Goal: Complete application form

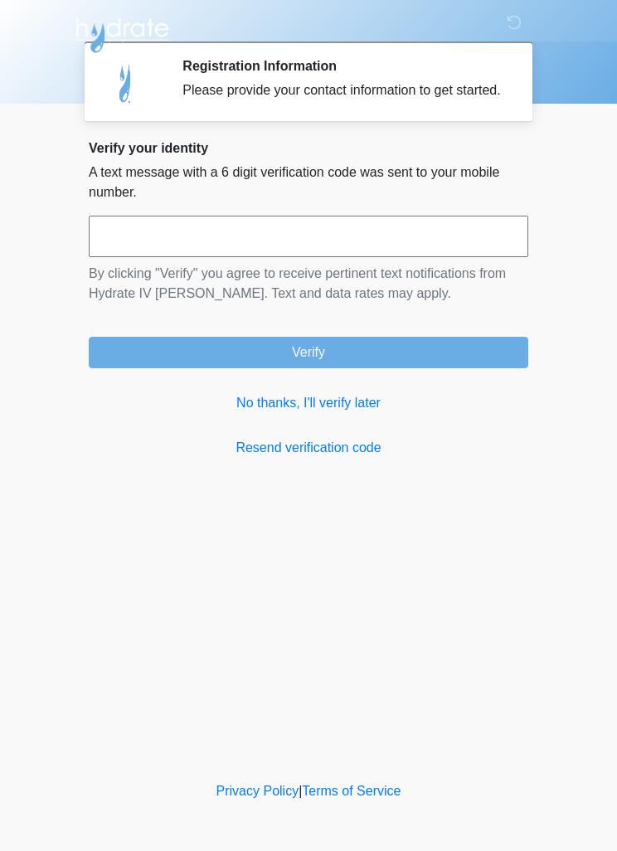
click at [363, 413] on link "No thanks, I'll verify later" at bounding box center [309, 403] width 440 height 20
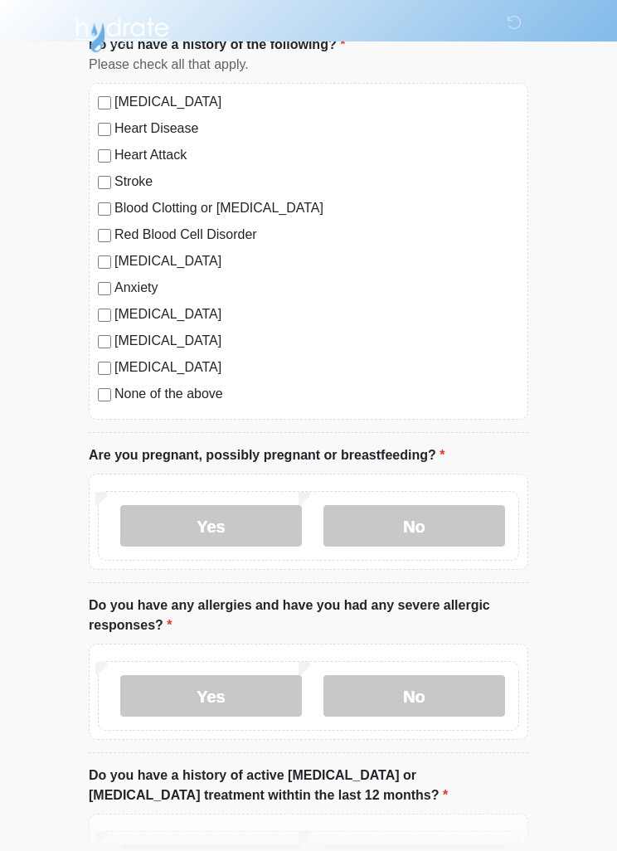
scroll to position [121, 0]
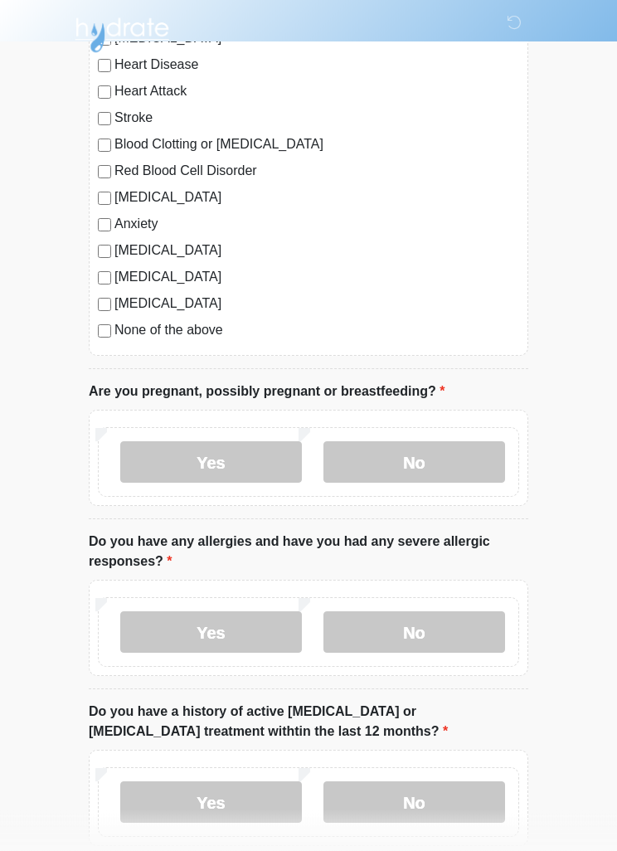
click at [469, 465] on label "No" at bounding box center [415, 462] width 182 height 41
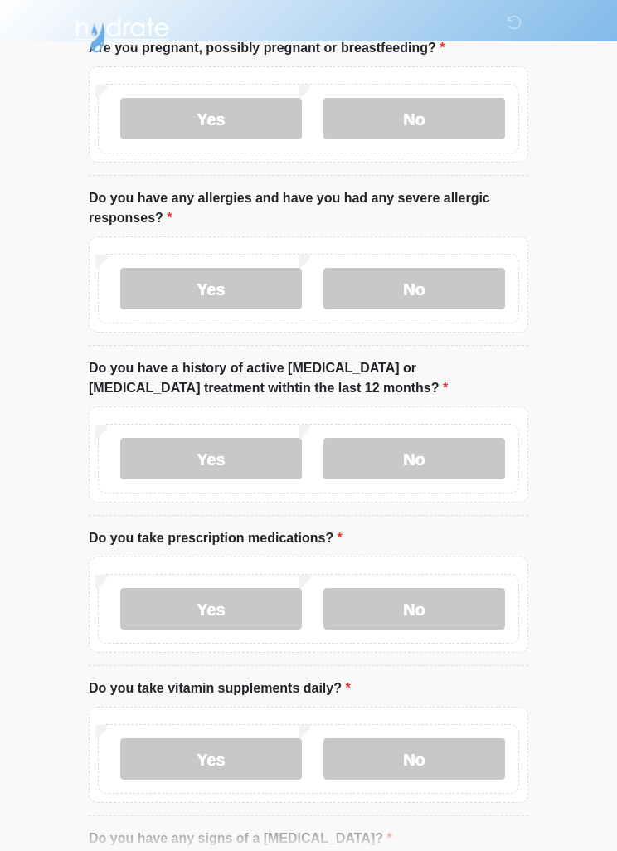
scroll to position [528, 0]
click at [241, 293] on label "Yes" at bounding box center [211, 288] width 182 height 41
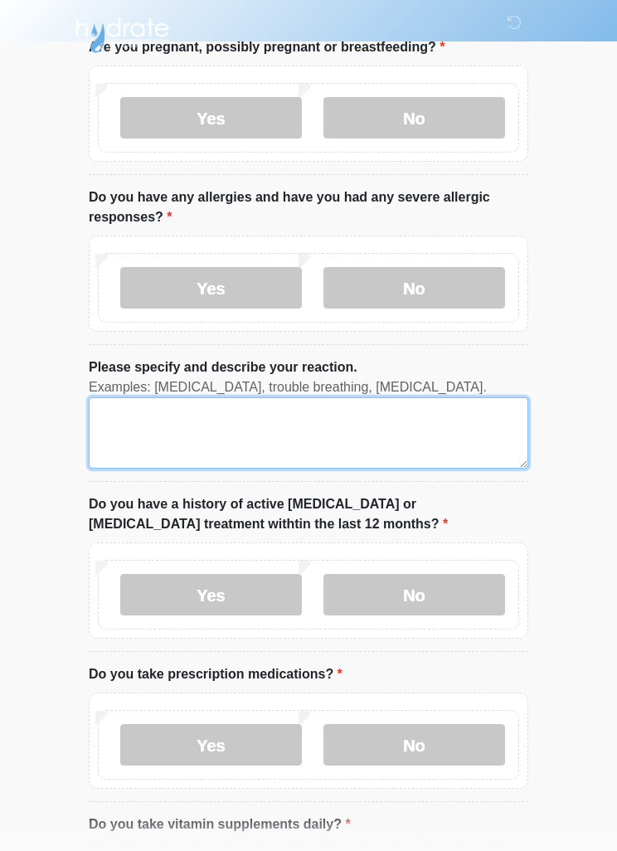
click at [290, 431] on textarea "Please specify and describe your reaction." at bounding box center [309, 432] width 440 height 71
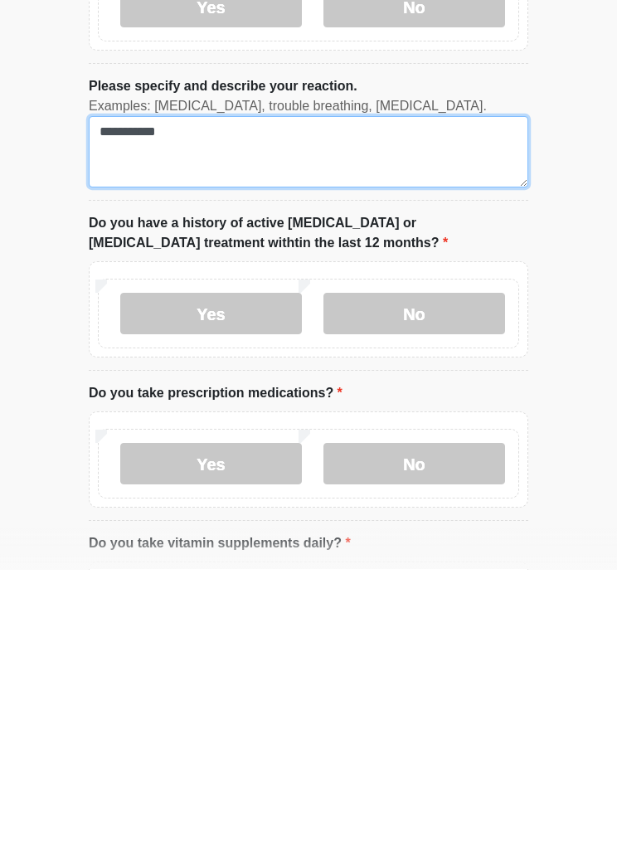
scroll to position [529, 0]
type textarea "**********"
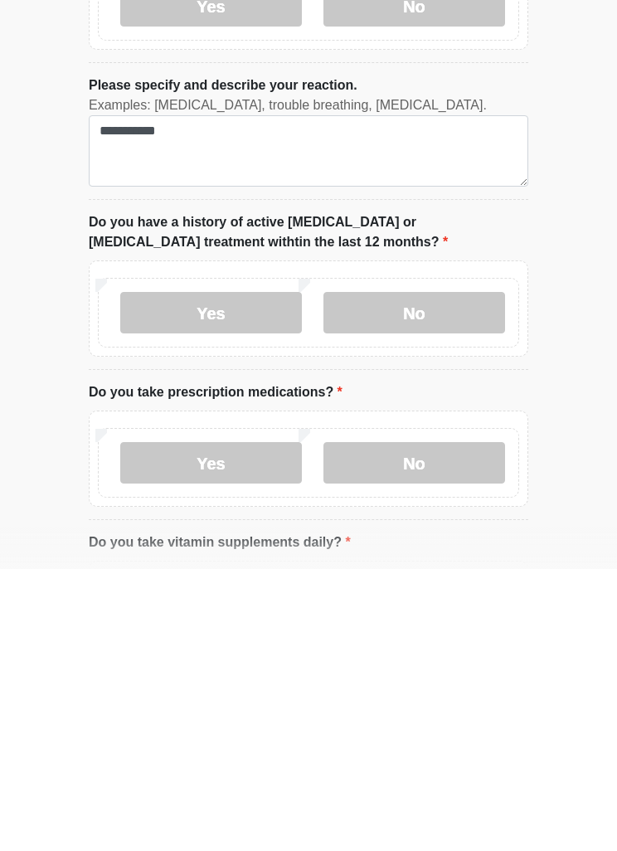
click at [441, 574] on label "No" at bounding box center [415, 594] width 182 height 41
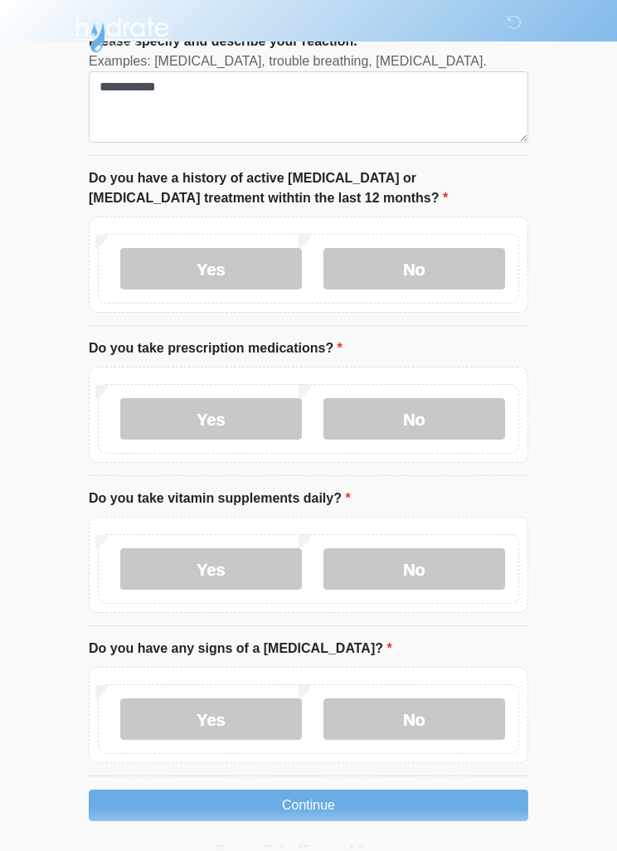
scroll to position [859, 0]
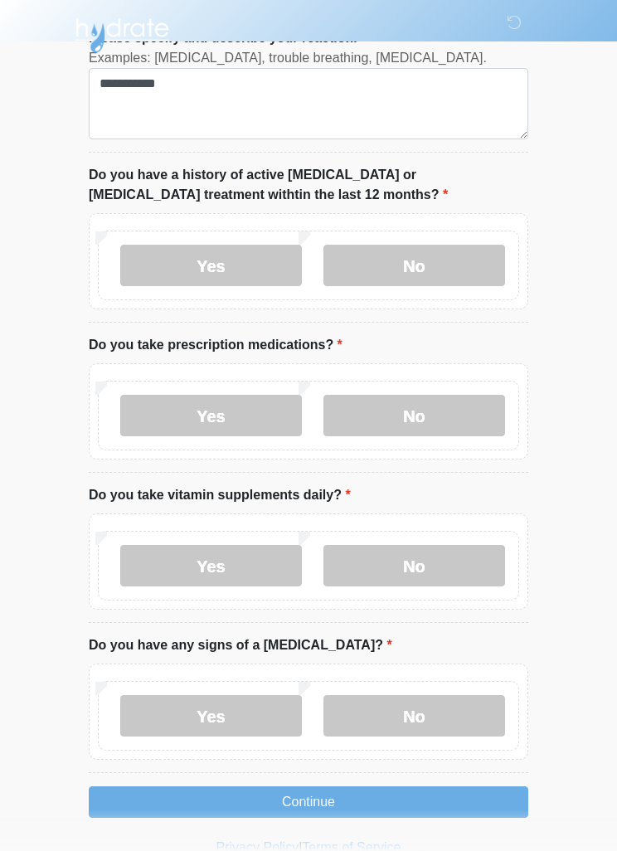
click at [464, 416] on label "No" at bounding box center [415, 415] width 182 height 41
click at [225, 567] on label "Yes" at bounding box center [211, 565] width 182 height 41
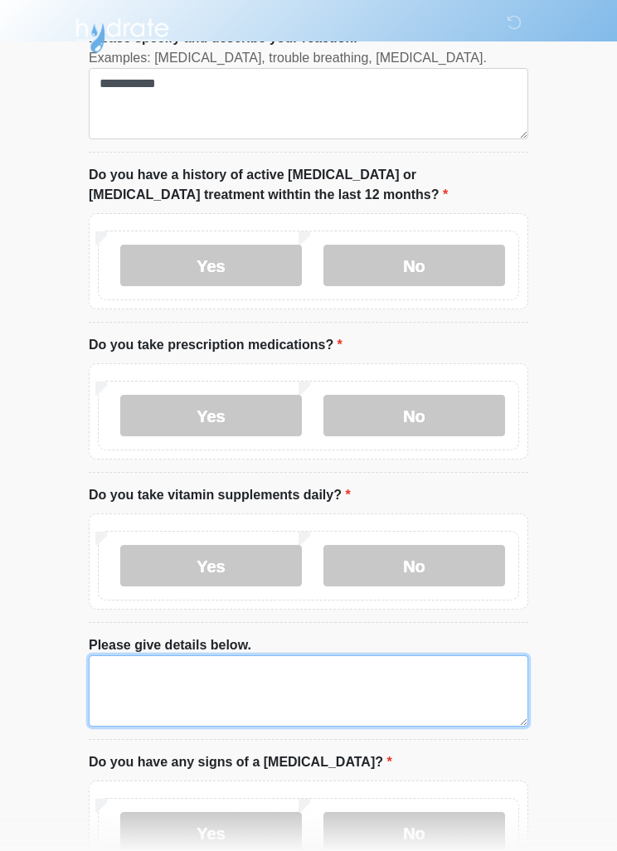
click at [241, 687] on textarea "Please give details below." at bounding box center [309, 690] width 440 height 71
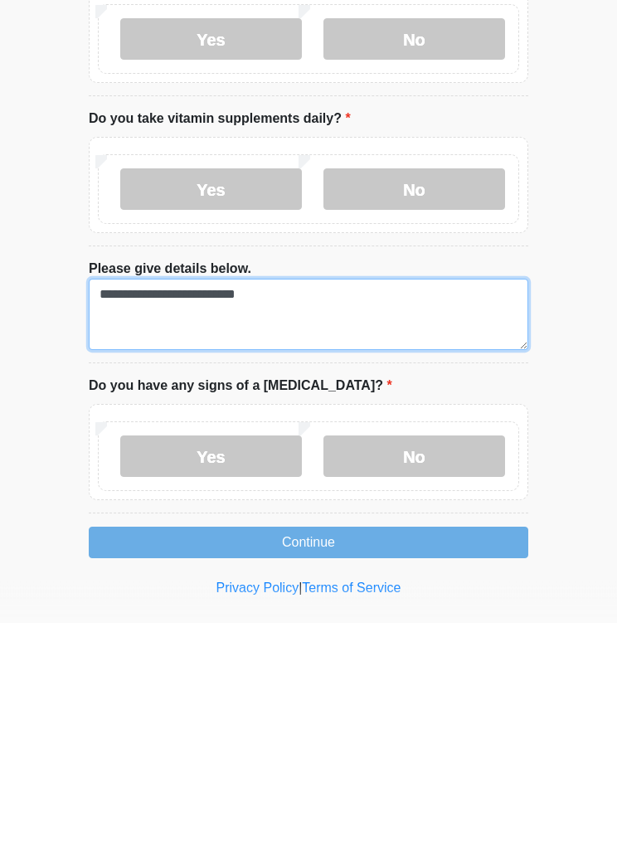
type textarea "**********"
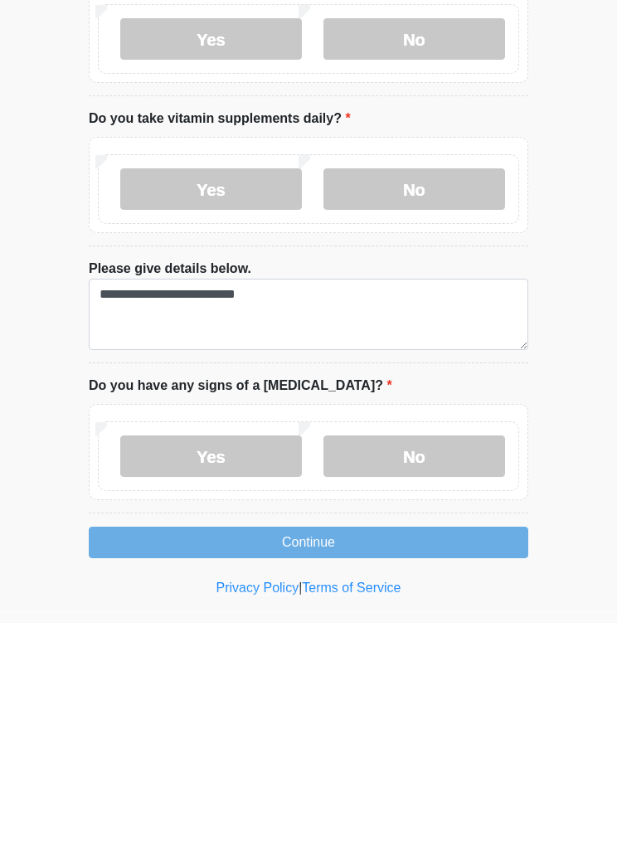
click at [452, 665] on label "No" at bounding box center [415, 685] width 182 height 41
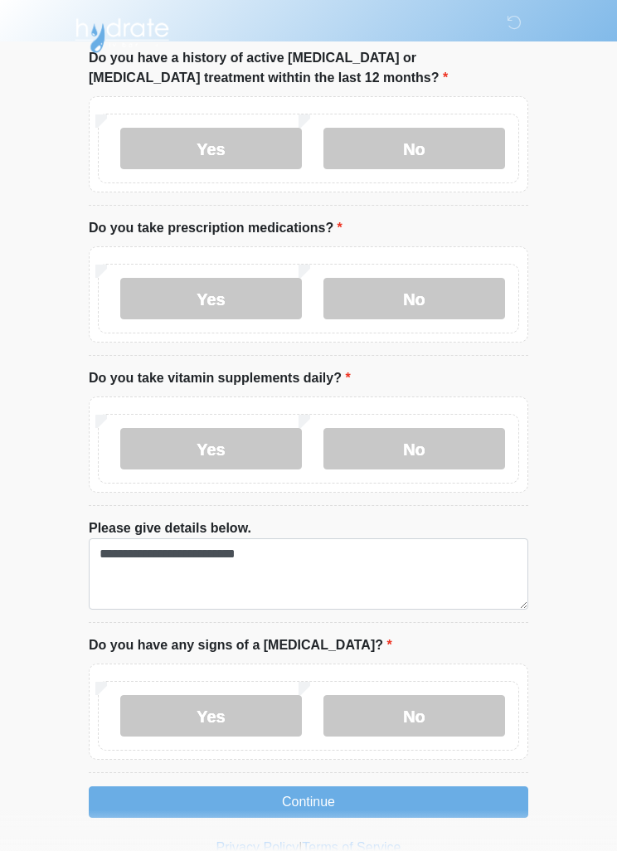
click at [428, 801] on button "Continue" at bounding box center [309, 803] width 440 height 32
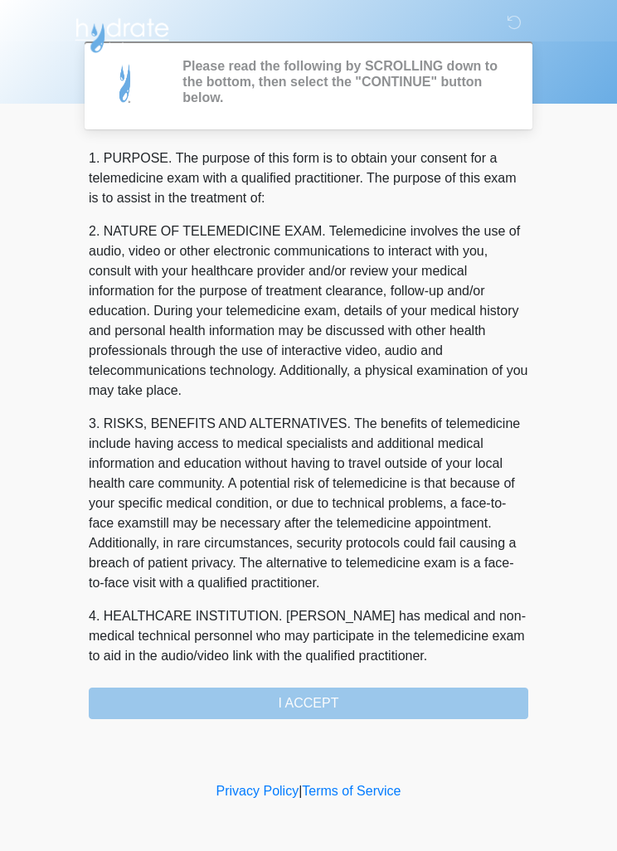
scroll to position [0, 0]
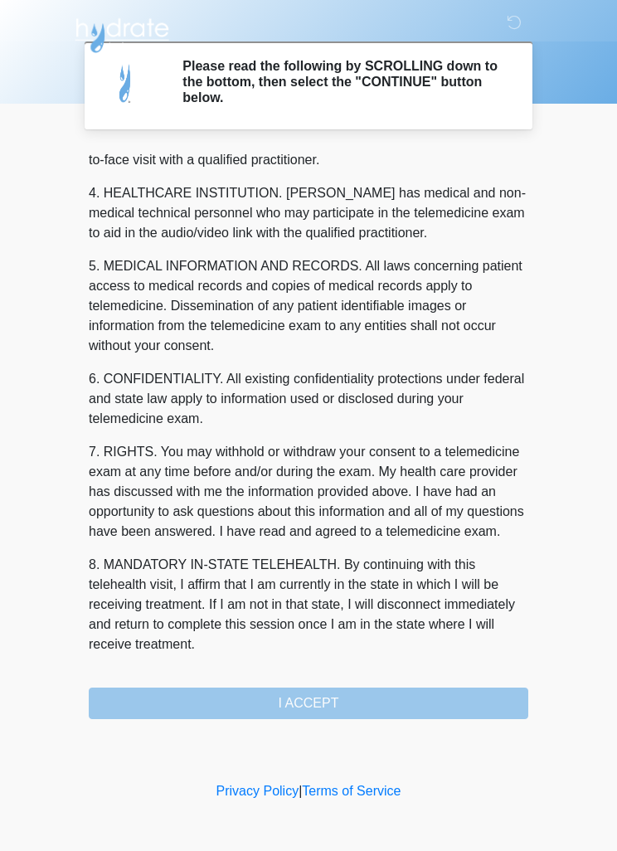
click at [323, 699] on div "1. PURPOSE. The purpose of this form is to obtain your consent for a telemedici…" at bounding box center [309, 434] width 440 height 571
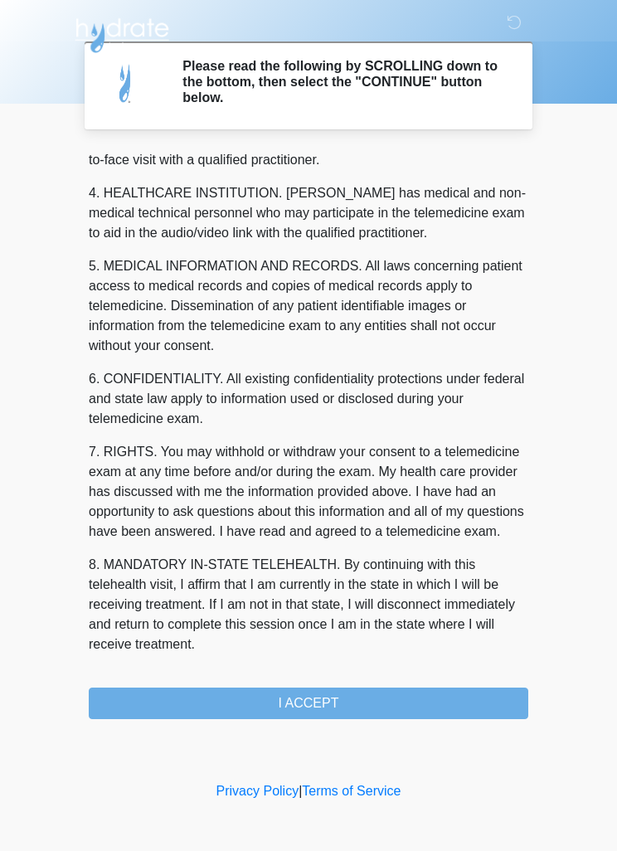
scroll to position [463, 0]
click at [353, 699] on button "I ACCEPT" at bounding box center [309, 704] width 440 height 32
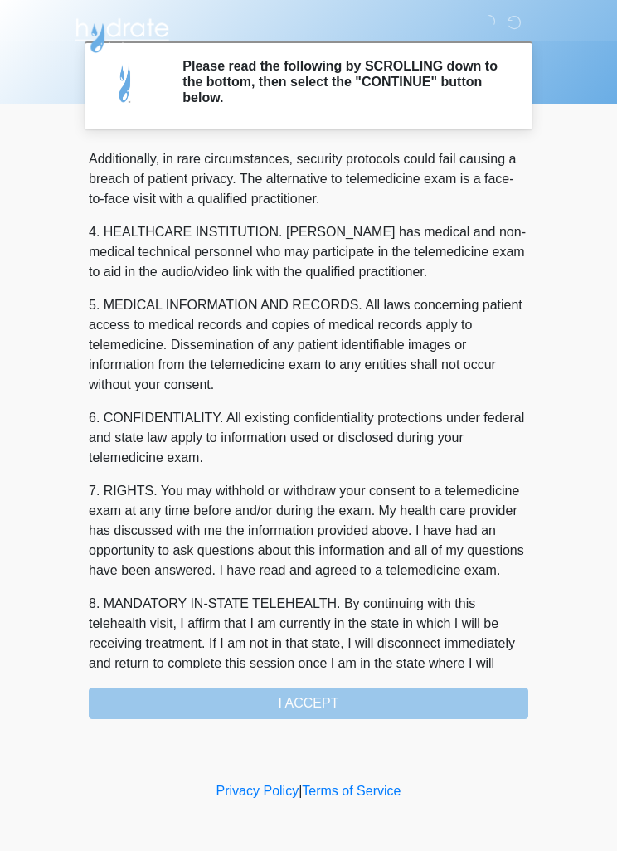
scroll to position [374, 0]
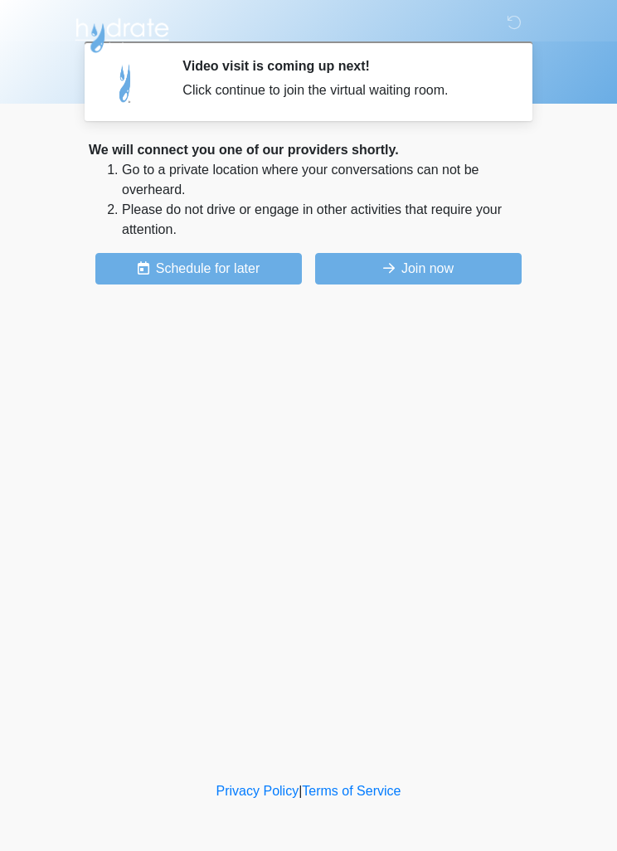
click at [454, 270] on button "Join now" at bounding box center [418, 269] width 207 height 32
click at [422, 276] on button "Join now" at bounding box center [418, 269] width 207 height 32
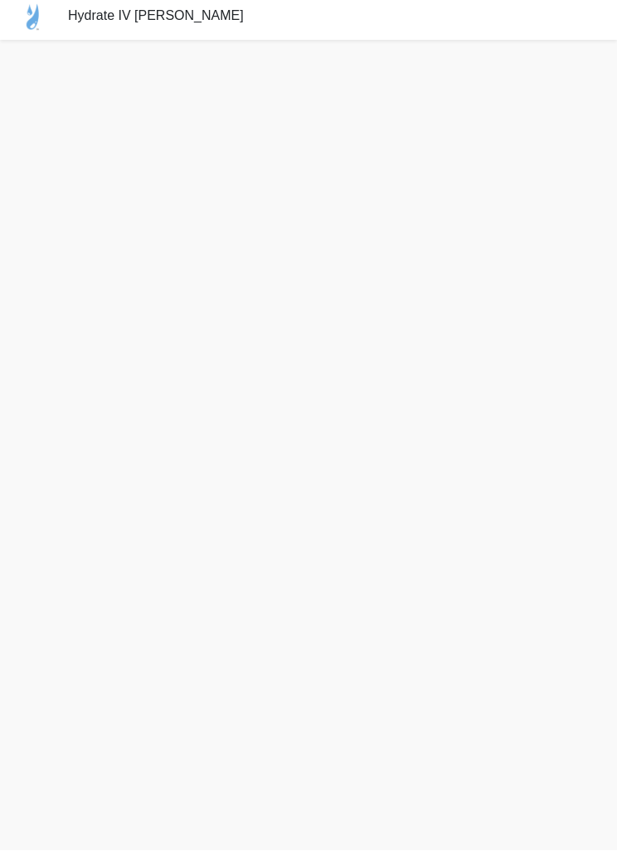
scroll to position [41, 0]
